Goal: Information Seeking & Learning: Learn about a topic

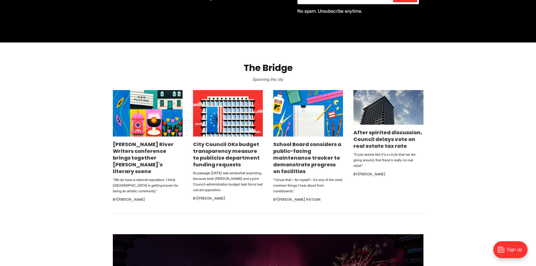
scroll to position [309, 0]
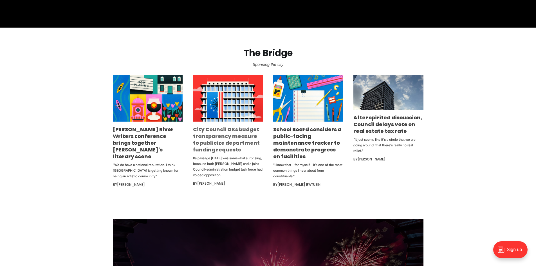
click at [213, 136] on link "City Council OKs budget transparency measure to publicize department funding re…" at bounding box center [226, 139] width 67 height 27
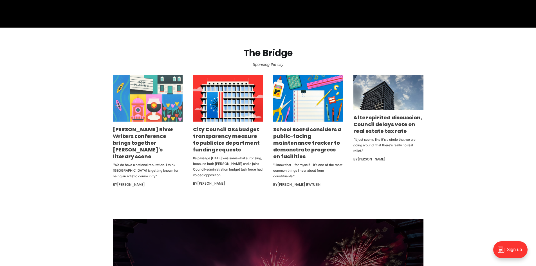
click at [166, 109] on img at bounding box center [148, 98] width 70 height 46
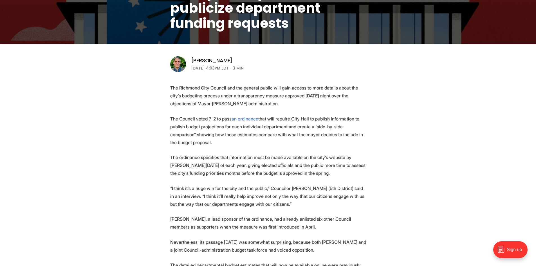
scroll to position [169, 0]
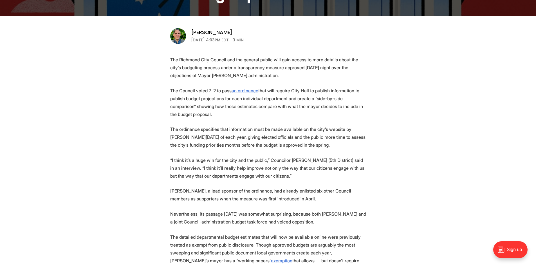
drag, startPoint x: 166, startPoint y: 89, endPoint x: 231, endPoint y: 116, distance: 69.6
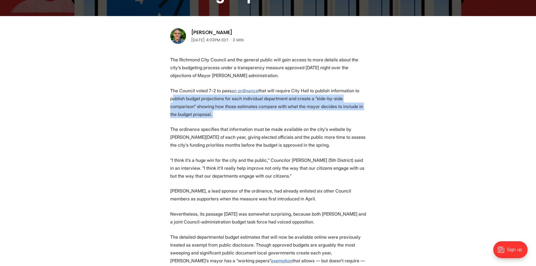
drag, startPoint x: 203, startPoint y: 118, endPoint x: 166, endPoint y: 95, distance: 43.2
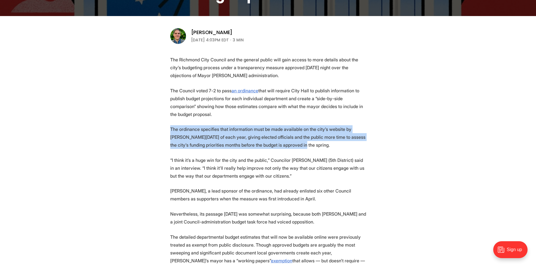
drag, startPoint x: 153, startPoint y: 129, endPoint x: 371, endPoint y: 141, distance: 218.8
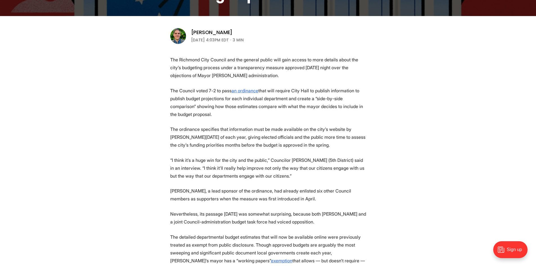
click at [339, 159] on p "“I think it’s a huge win for the city and the public,” Councilor [PERSON_NAME] …" at bounding box center [268, 168] width 196 height 24
drag, startPoint x: 289, startPoint y: 174, endPoint x: 160, endPoint y: 156, distance: 130.1
drag, startPoint x: 165, startPoint y: 160, endPoint x: 306, endPoint y: 178, distance: 142.3
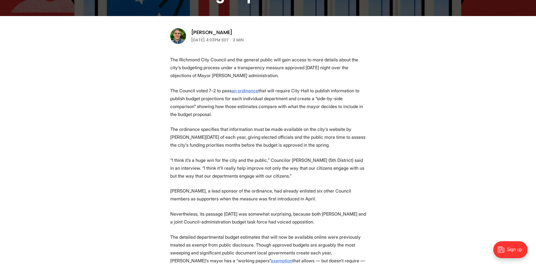
click at [306, 178] on p "“I think it’s a huge win for the city and the public,” Councilor [PERSON_NAME] …" at bounding box center [268, 168] width 196 height 24
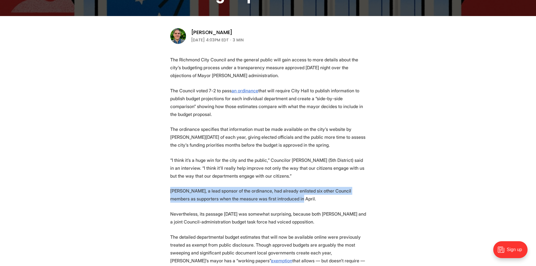
drag, startPoint x: 173, startPoint y: 191, endPoint x: 325, endPoint y: 197, distance: 151.9
click at [325, 197] on p "[PERSON_NAME], a lead sponsor of the ordinance, had already enlisted six other …" at bounding box center [268, 195] width 196 height 16
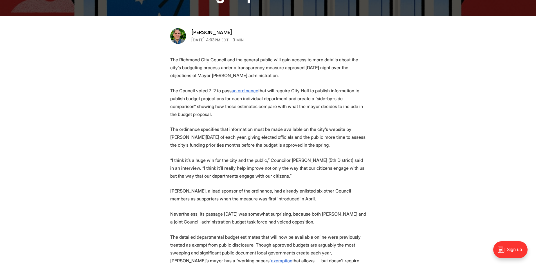
click at [323, 198] on p "[PERSON_NAME], a lead sponsor of the ordinance, had already enlisted six other …" at bounding box center [268, 195] width 196 height 16
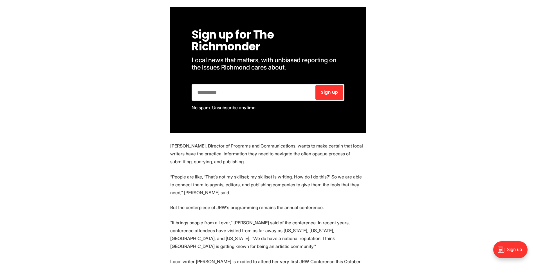
scroll to position [619, 0]
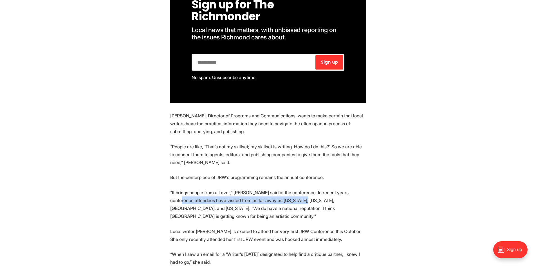
drag, startPoint x: 164, startPoint y: 166, endPoint x: 290, endPoint y: 166, distance: 126.0
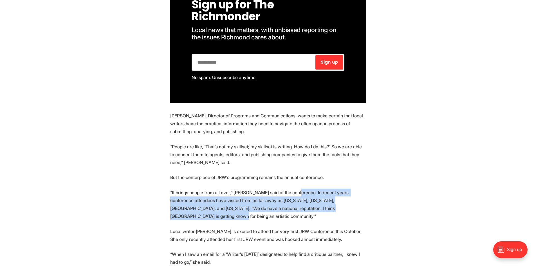
drag, startPoint x: 295, startPoint y: 161, endPoint x: 351, endPoint y: 181, distance: 58.9
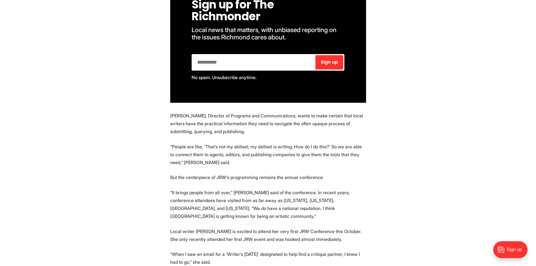
click at [248, 227] on p "Local writer Shannon Thomas is excited to attend her very first JRW Conference …" at bounding box center [268, 235] width 196 height 16
drag, startPoint x: 246, startPoint y: 191, endPoint x: 343, endPoint y: 202, distance: 97.6
click at [343, 227] on p "Local writer Shannon Thomas is excited to attend her very first JRW Conference …" at bounding box center [268, 235] width 196 height 16
drag, startPoint x: 159, startPoint y: 194, endPoint x: 438, endPoint y: 200, distance: 279.3
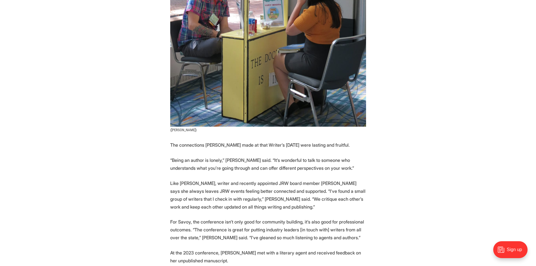
scroll to position [1097, 0]
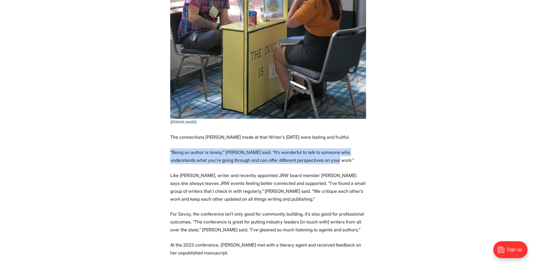
drag, startPoint x: 163, startPoint y: 107, endPoint x: 354, endPoint y: 111, distance: 190.7
click at [354, 111] on section "In 2002, three Richmond-area writers — Dean King, Phaedra Hise, and David L. Ro…" at bounding box center [268, 45] width 536 height 1834
click at [333, 148] on p "“Being an author is lonely,” Thomas said. “It’s wonderful to talk to someone wh…" at bounding box center [268, 156] width 196 height 16
click at [319, 148] on p "“Being an author is lonely,” Thomas said. “It’s wonderful to talk to someone wh…" at bounding box center [268, 156] width 196 height 16
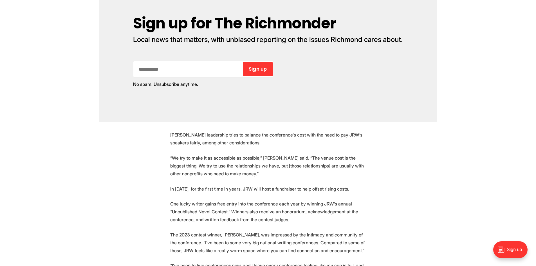
scroll to position [1406, 0]
